Goal: Task Accomplishment & Management: Manage account settings

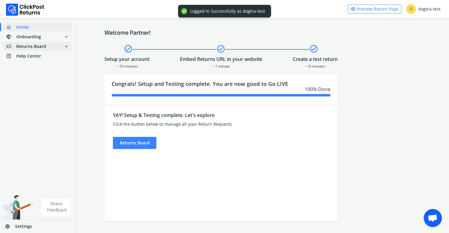
click at [31, 47] on span "Returns Board" at bounding box center [31, 46] width 30 height 6
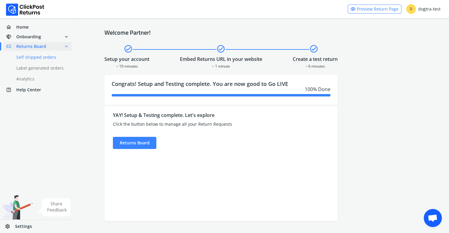
click at [37, 57] on link "done Self shipped orders" at bounding box center [41, 57] width 75 height 8
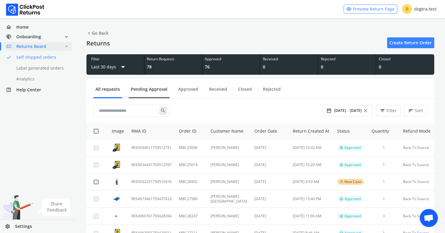
click at [155, 90] on link "Pending Approval" at bounding box center [148, 91] width 41 height 11
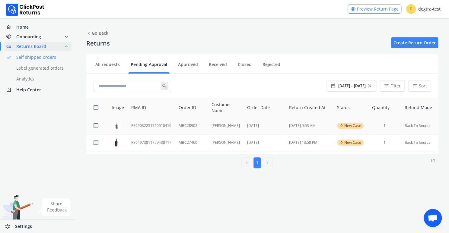
click at [146, 124] on td "RE65032251759510416" at bounding box center [151, 125] width 47 height 17
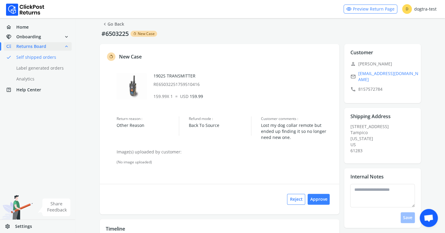
scroll to position [33, 0]
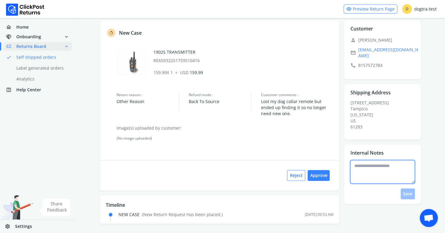
click at [355, 165] on textarea at bounding box center [382, 172] width 65 height 24
type textarea "**********"
click at [410, 190] on button "Save" at bounding box center [407, 194] width 14 height 11
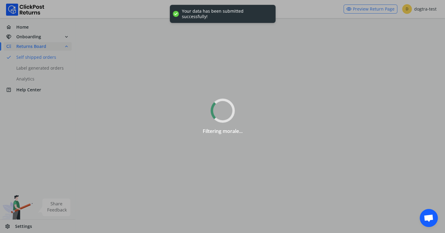
scroll to position [0, 0]
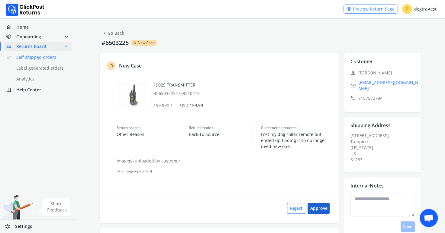
click at [319, 206] on button "Approve" at bounding box center [318, 208] width 22 height 11
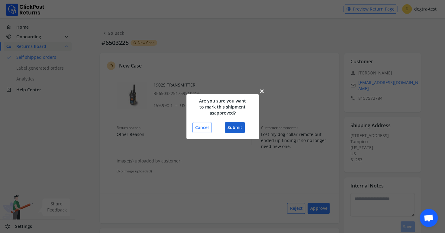
click at [232, 126] on button "Submit" at bounding box center [235, 127] width 20 height 11
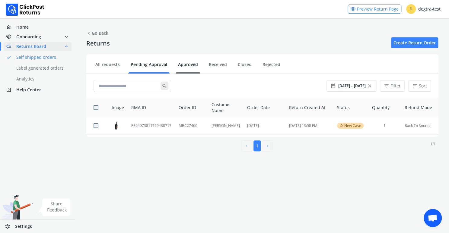
click at [181, 62] on link "Approved" at bounding box center [188, 67] width 25 height 11
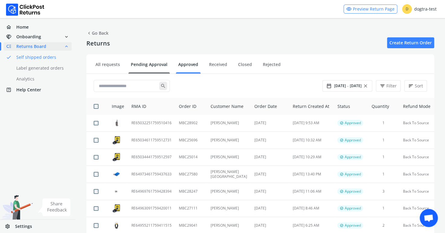
click at [149, 65] on link "Pending Approval" at bounding box center [148, 67] width 41 height 11
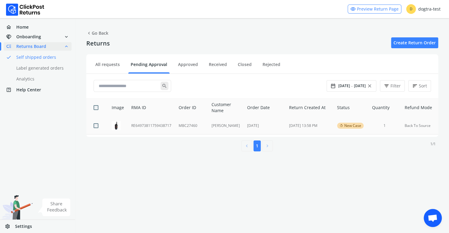
click at [147, 125] on td "RE64973811759438717" at bounding box center [151, 125] width 47 height 17
